Goal: Connect with others: Connect with other users

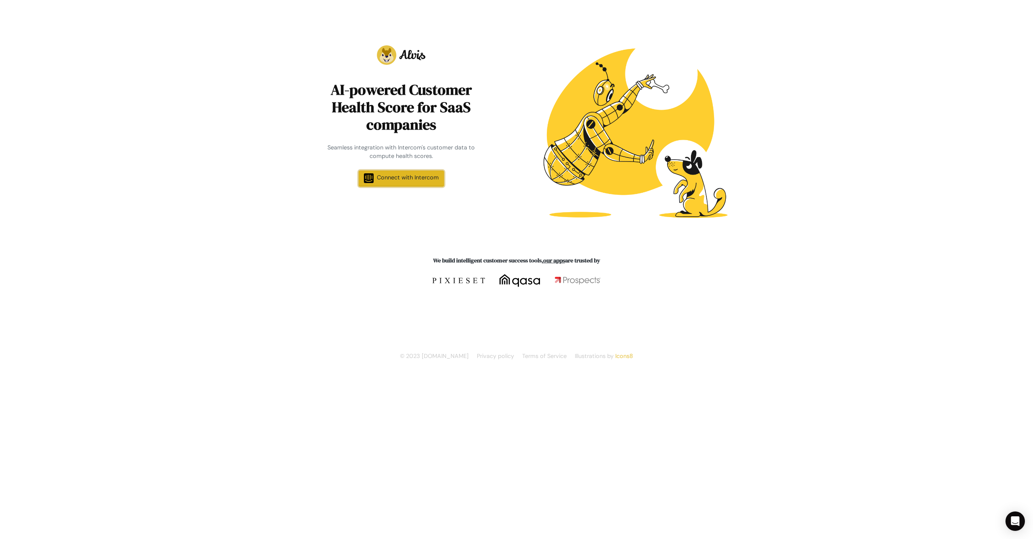
click at [409, 177] on span "Connect with Intercom" at bounding box center [408, 177] width 62 height 7
